Goal: Information Seeking & Learning: Learn about a topic

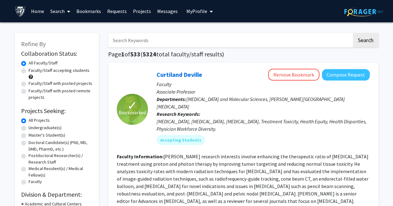
click at [85, 13] on link "Bookmarks" at bounding box center [88, 11] width 31 height 22
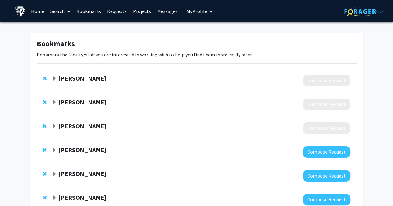
click at [73, 129] on strong "[PERSON_NAME]" at bounding box center [82, 126] width 48 height 8
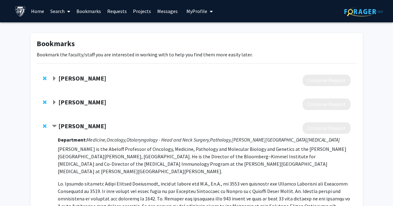
click at [73, 128] on strong "[PERSON_NAME]" at bounding box center [82, 126] width 48 height 8
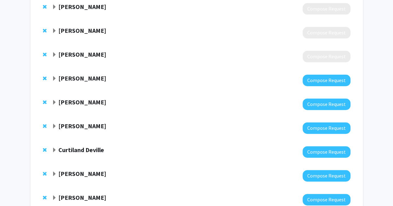
scroll to position [73, 0]
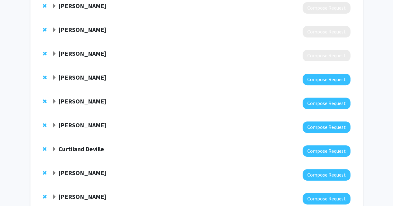
click at [88, 77] on strong "[PERSON_NAME]" at bounding box center [82, 78] width 48 height 8
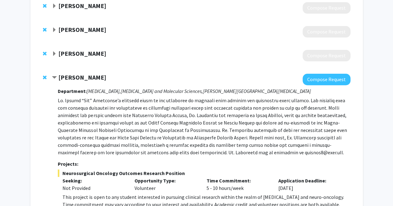
click at [88, 77] on strong "[PERSON_NAME]" at bounding box center [82, 78] width 48 height 8
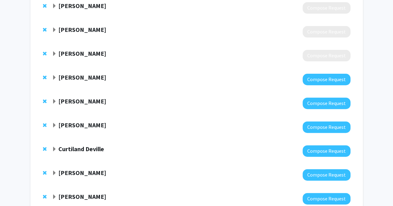
scroll to position [0, 0]
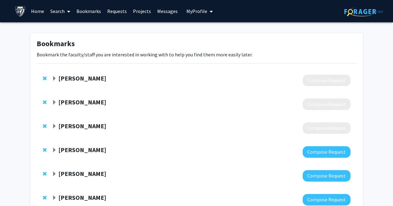
click at [42, 79] on div "[PERSON_NAME] Compose Request" at bounding box center [197, 81] width 320 height 24
click at [43, 78] on span "Remove Won Jin Ho from bookmarks" at bounding box center [45, 78] width 4 height 5
click at [43, 78] on span "Remove Fyza Shaikh from bookmarks" at bounding box center [45, 78] width 4 height 5
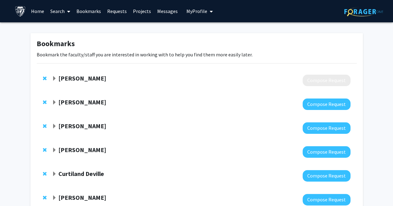
click at [43, 78] on span "Remove Drew Pardoll from bookmarks" at bounding box center [45, 78] width 4 height 5
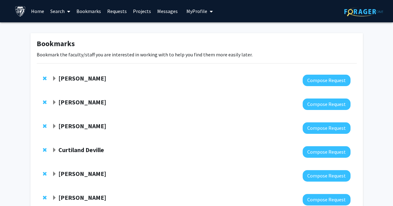
click at [53, 127] on span "Expand Fenan Rassu Bookmark" at bounding box center [54, 126] width 5 height 5
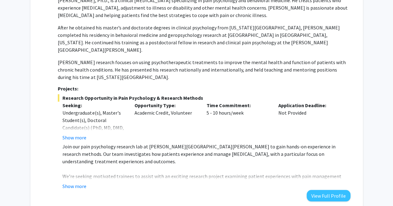
scroll to position [161, 0]
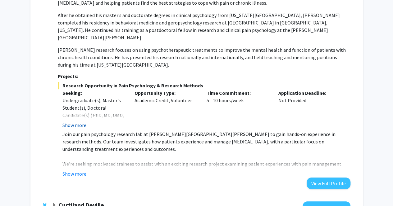
click at [80, 122] on button "Show more" at bounding box center [74, 125] width 24 height 7
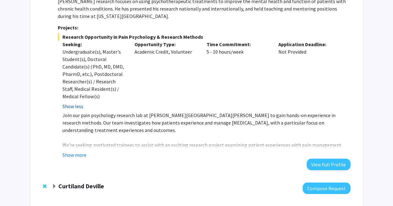
scroll to position [211, 0]
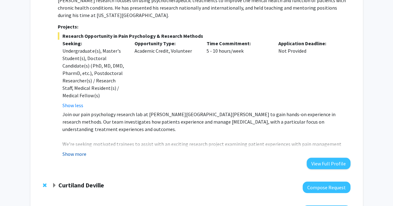
click at [73, 150] on button "Show more" at bounding box center [74, 153] width 24 height 7
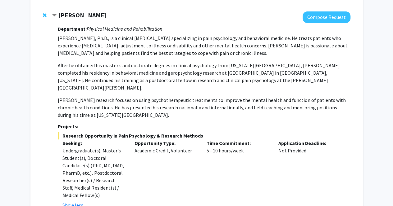
scroll to position [99, 0]
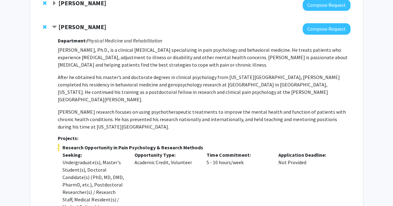
click at [137, 77] on p "After he obtained his master’s and doctorate degrees in clinical psychology fro…" at bounding box center [204, 89] width 292 height 30
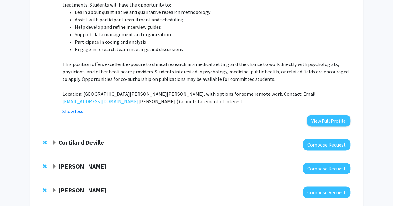
scroll to position [410, 0]
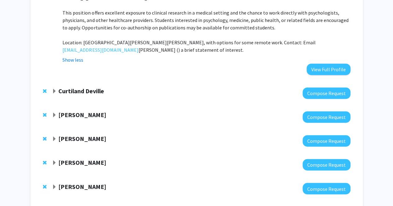
click at [86, 87] on strong "Curtiland Deville" at bounding box center [81, 91] width 46 height 8
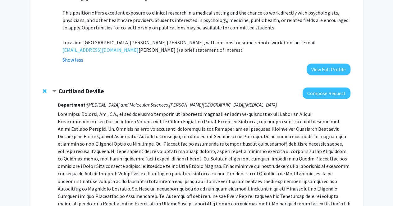
click at [91, 113] on p at bounding box center [204, 173] width 292 height 127
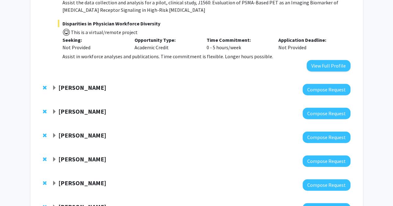
scroll to position [698, 0]
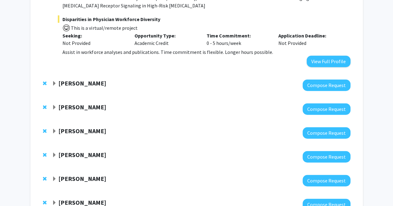
click at [82, 79] on strong "[PERSON_NAME]" at bounding box center [82, 83] width 48 height 8
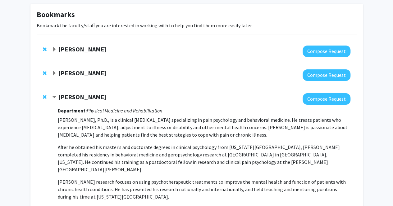
scroll to position [24, 0]
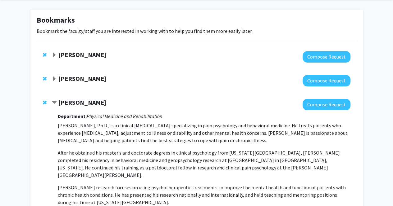
click at [87, 53] on strong "[PERSON_NAME]" at bounding box center [82, 55] width 48 height 8
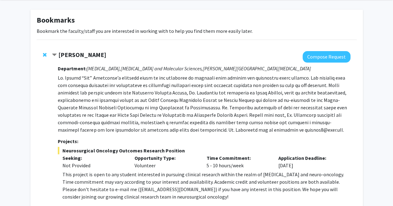
click at [99, 120] on p at bounding box center [204, 104] width 292 height 60
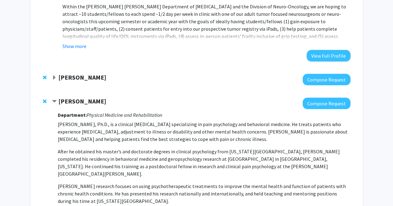
scroll to position [308, 0]
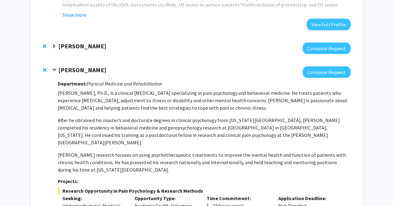
click at [88, 45] on strong "[PERSON_NAME]" at bounding box center [82, 46] width 48 height 8
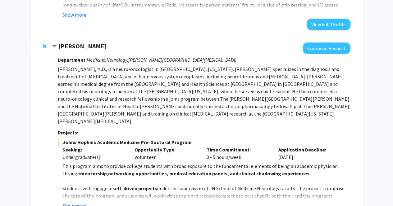
click at [76, 202] on button "Show more" at bounding box center [74, 205] width 24 height 7
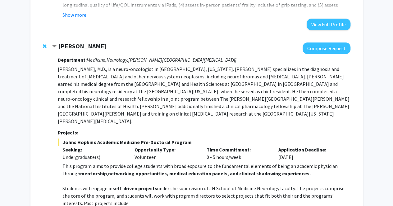
click at [109, 177] on p at bounding box center [205, 180] width 287 height 7
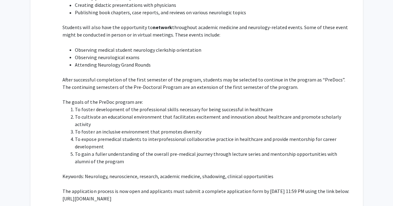
scroll to position [556, 0]
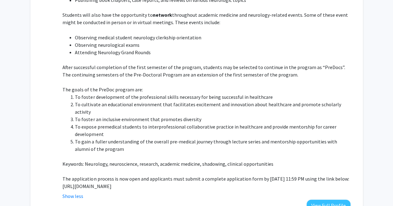
click at [166, 93] on li "To foster development of the professional skills necessary for being successful…" at bounding box center [212, 96] width 275 height 7
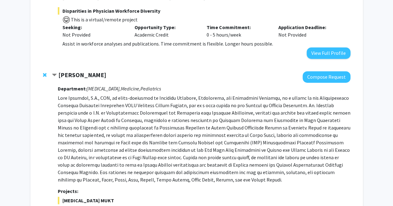
scroll to position [1359, 0]
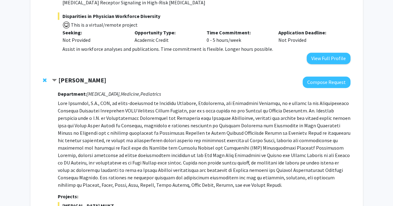
click at [190, 100] on p at bounding box center [204, 144] width 292 height 89
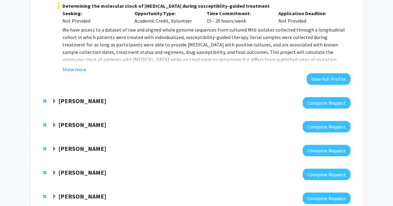
scroll to position [1694, 0]
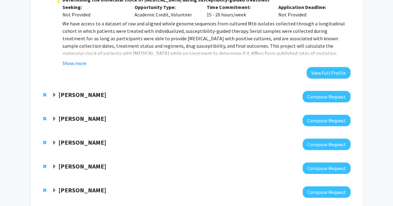
click at [83, 91] on strong "[PERSON_NAME]" at bounding box center [82, 95] width 48 height 8
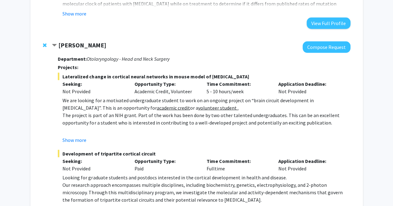
scroll to position [1731, 0]
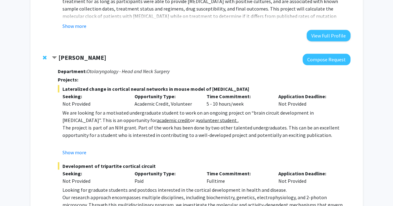
click at [122, 124] on p "The project is part of an NIH grant. Part of the work has been done by two othe…" at bounding box center [205, 131] width 287 height 15
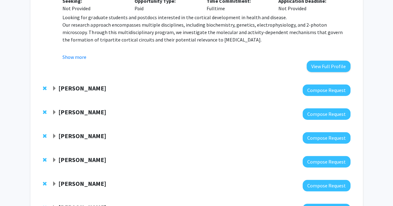
scroll to position [1905, 0]
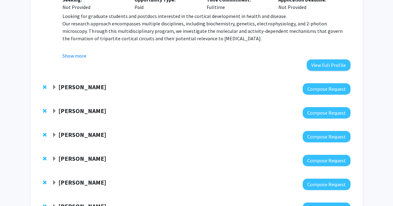
click at [71, 83] on strong "[PERSON_NAME]" at bounding box center [82, 87] width 48 height 8
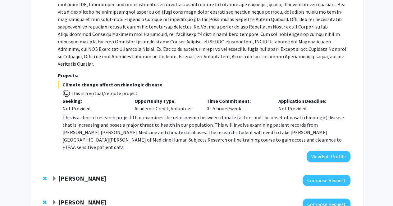
scroll to position [2066, 0]
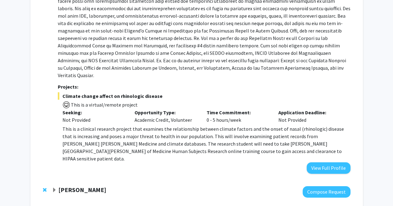
click at [212, 41] on p at bounding box center [204, 12] width 292 height 134
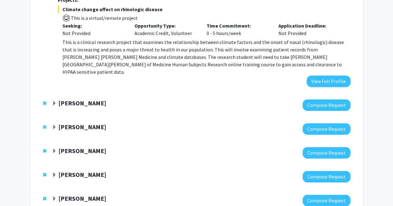
scroll to position [2153, 0]
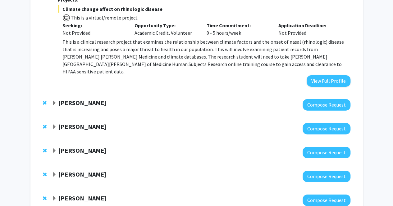
click at [90, 99] on strong "[PERSON_NAME]" at bounding box center [82, 103] width 48 height 8
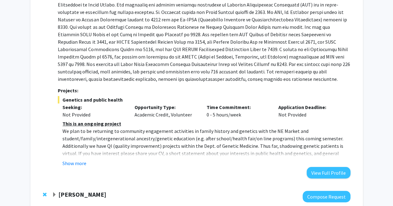
scroll to position [2327, 0]
click at [74, 159] on button "Show more" at bounding box center [74, 162] width 24 height 7
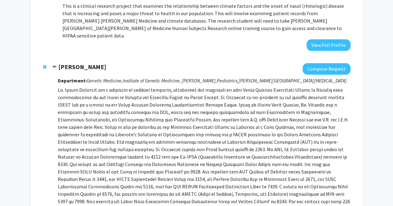
scroll to position [2178, 0]
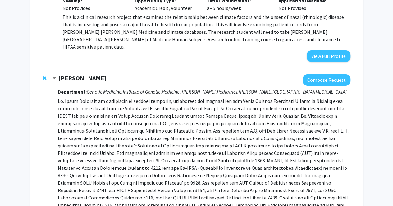
click at [184, 119] on p at bounding box center [204, 164] width 292 height 134
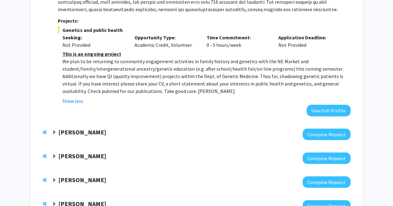
scroll to position [2402, 0]
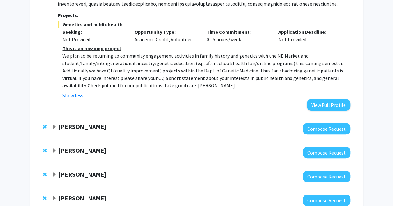
click at [78, 123] on strong "[PERSON_NAME]" at bounding box center [82, 127] width 48 height 8
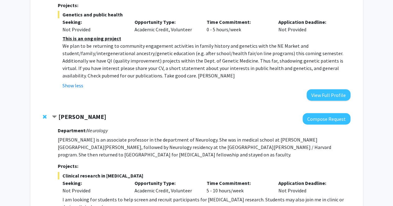
scroll to position [2415, 0]
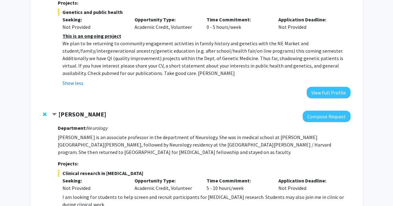
click at [123, 185] on div "Not Provided" at bounding box center [93, 188] width 63 height 7
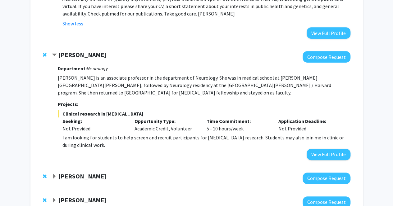
scroll to position [2493, 0]
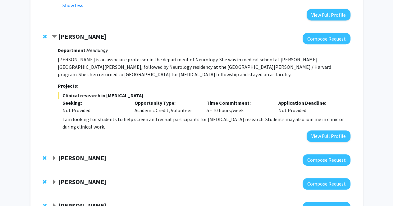
click at [79, 154] on strong "[PERSON_NAME]" at bounding box center [82, 158] width 48 height 8
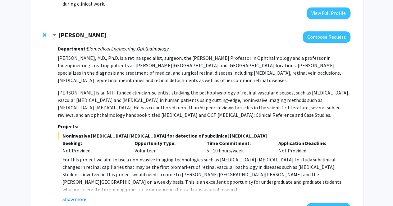
scroll to position [2617, 0]
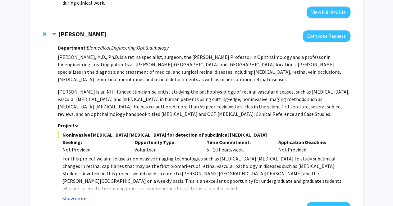
click at [73, 195] on button "Show more" at bounding box center [74, 198] width 24 height 7
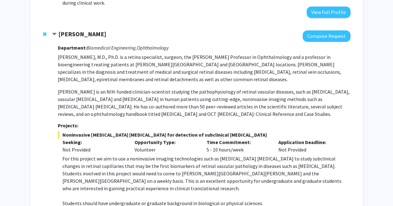
drag, startPoint x: 61, startPoint y: 180, endPoint x: 213, endPoint y: 180, distance: 152.7
click at [213, 180] on fg-read-more "For this project we aim to use a noninvasive imaging technologies such as [MEDI…" at bounding box center [204, 201] width 292 height 92
copy p "[URL][DOMAIN_NAME][PERSON_NAME][PERSON_NAME]"
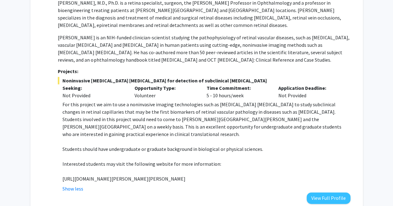
scroll to position [2691, 0]
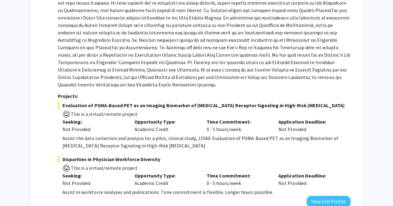
scroll to position [0, 0]
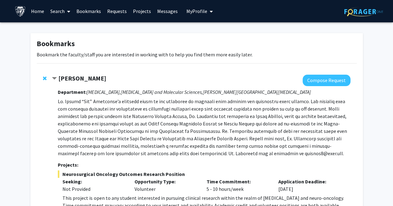
click at [40, 11] on link "Home" at bounding box center [37, 11] width 19 height 22
